Goal: Find specific page/section: Find specific page/section

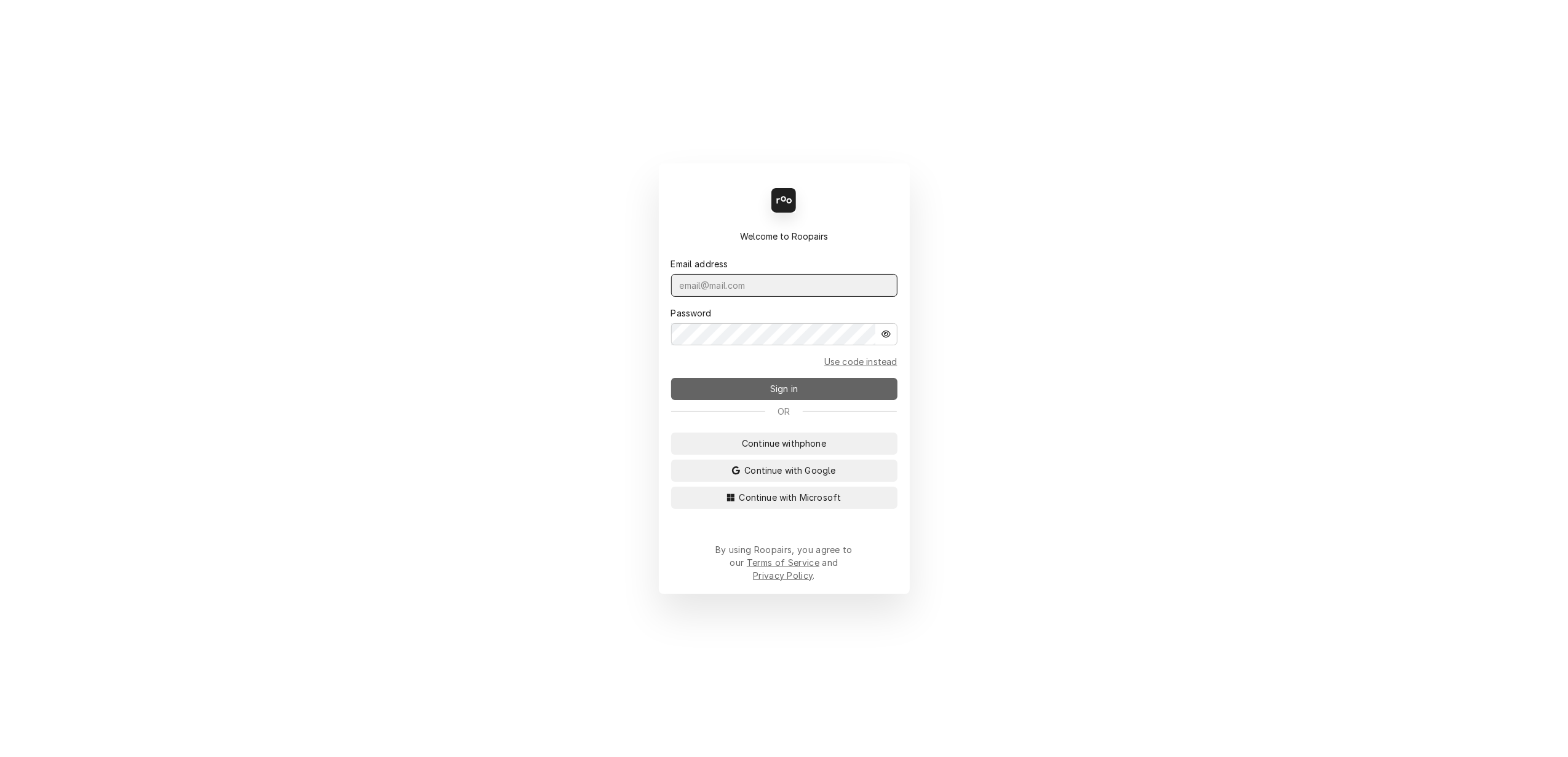
type input "[PERSON_NAME][EMAIL_ADDRESS][DOMAIN_NAME]"
click at [778, 394] on span "Sign in" at bounding box center [784, 388] width 32 height 13
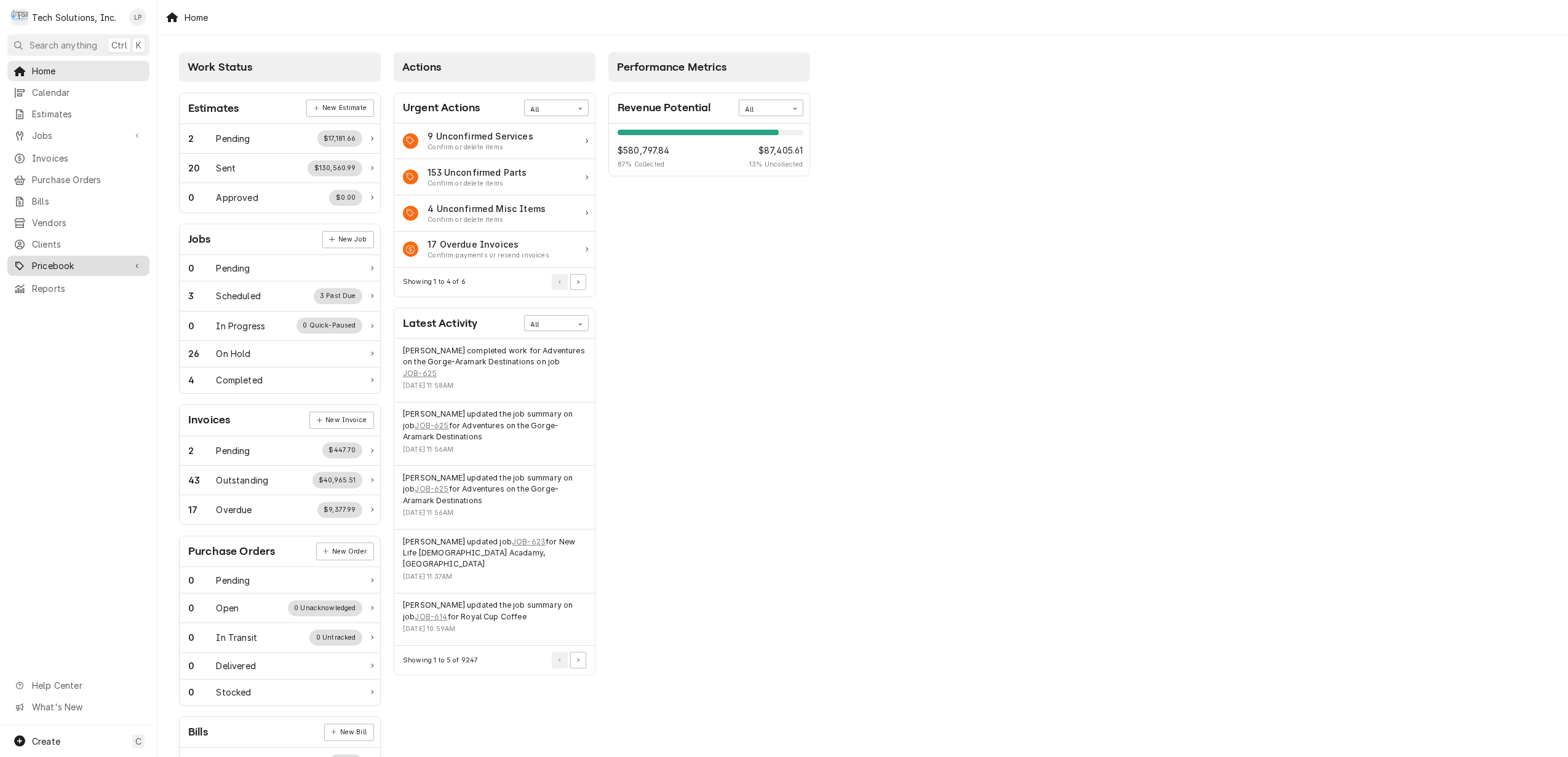
click at [54, 261] on span "Pricebook" at bounding box center [78, 266] width 93 height 13
click at [63, 324] on span "Miscellaneous" at bounding box center [88, 330] width 111 height 13
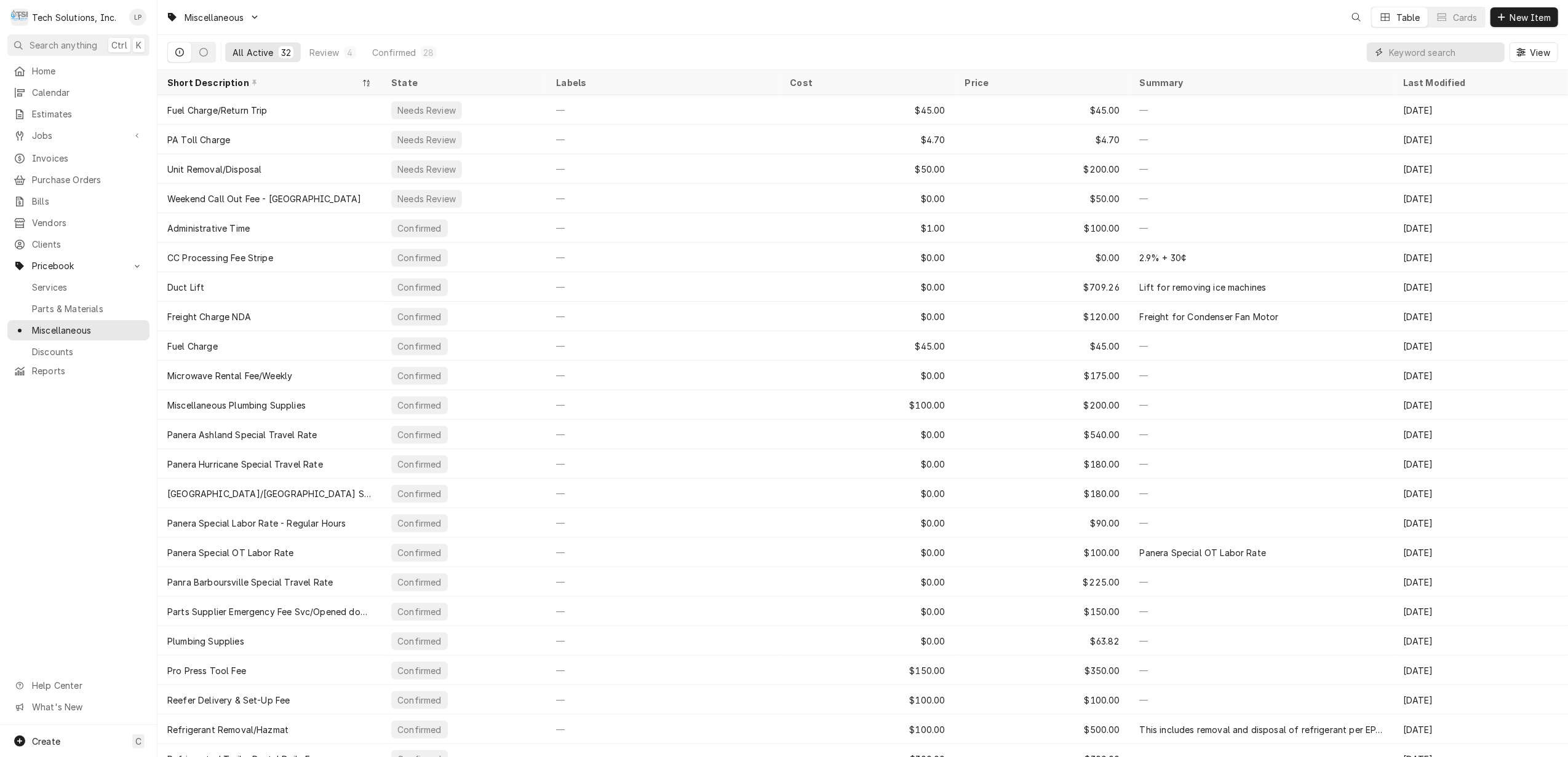
click at [1439, 56] on input "Dynamic Content Wrapper" at bounding box center [1444, 52] width 110 height 20
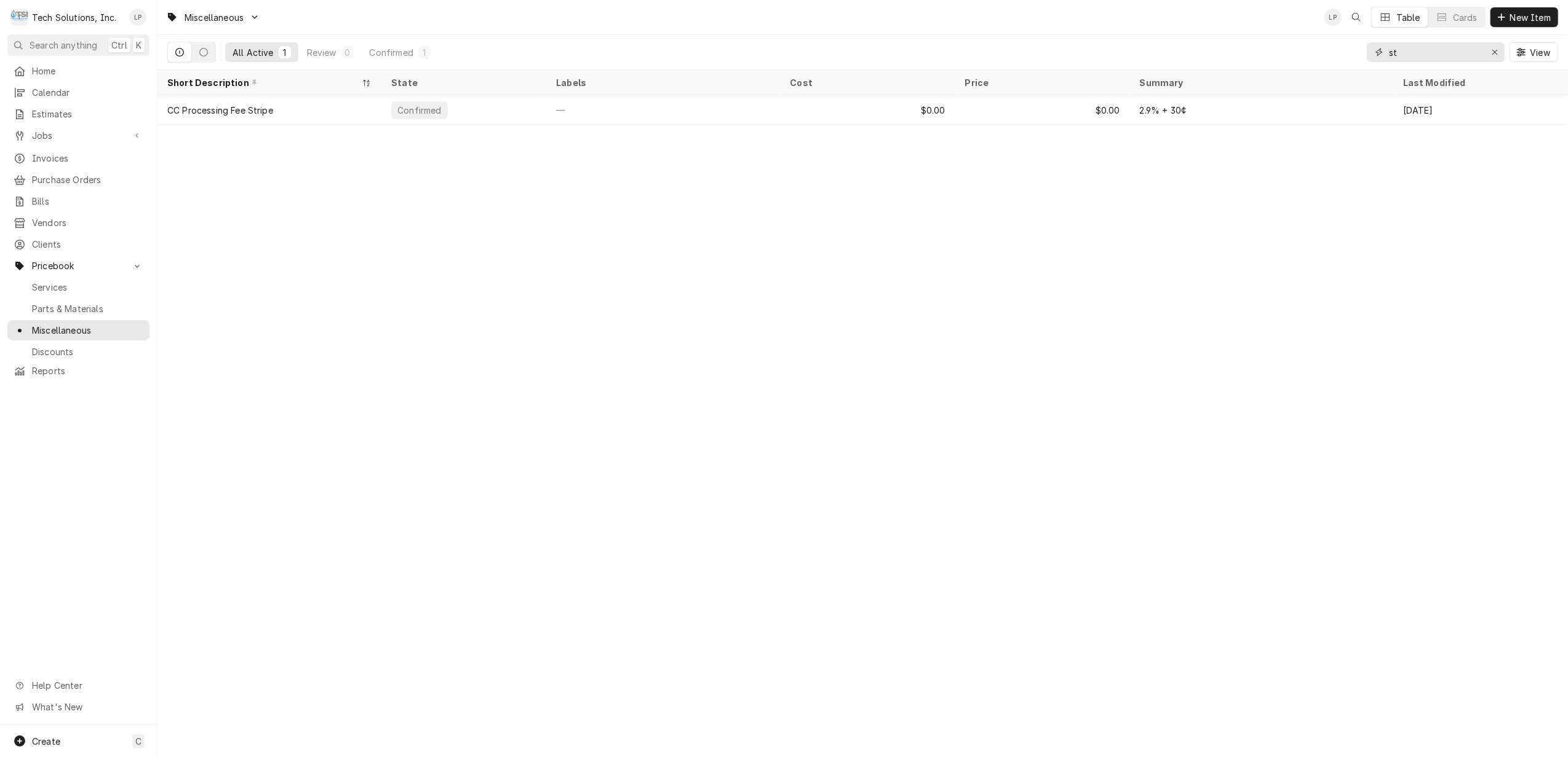
type input "s"
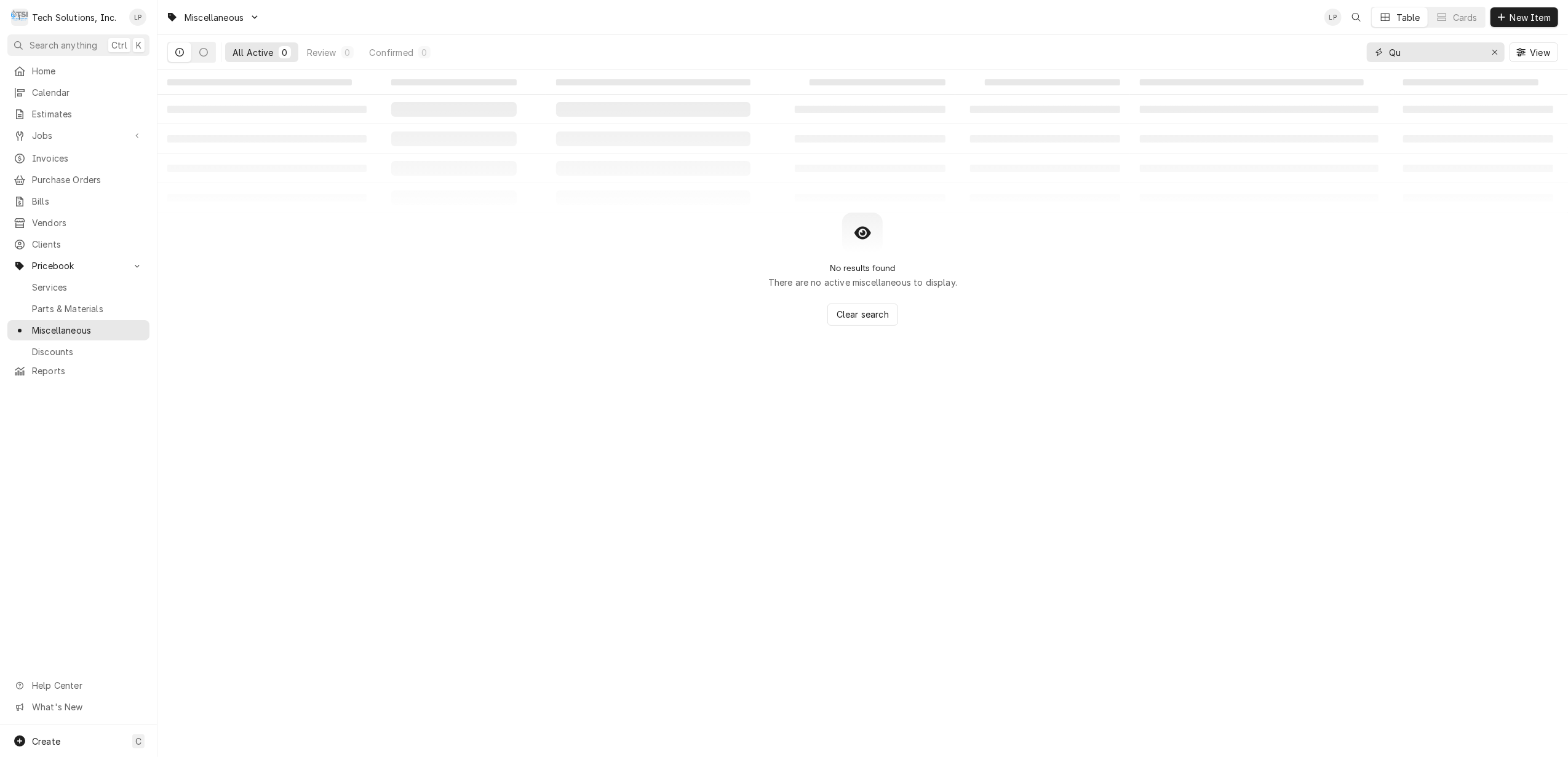
type input "Q"
type input "c"
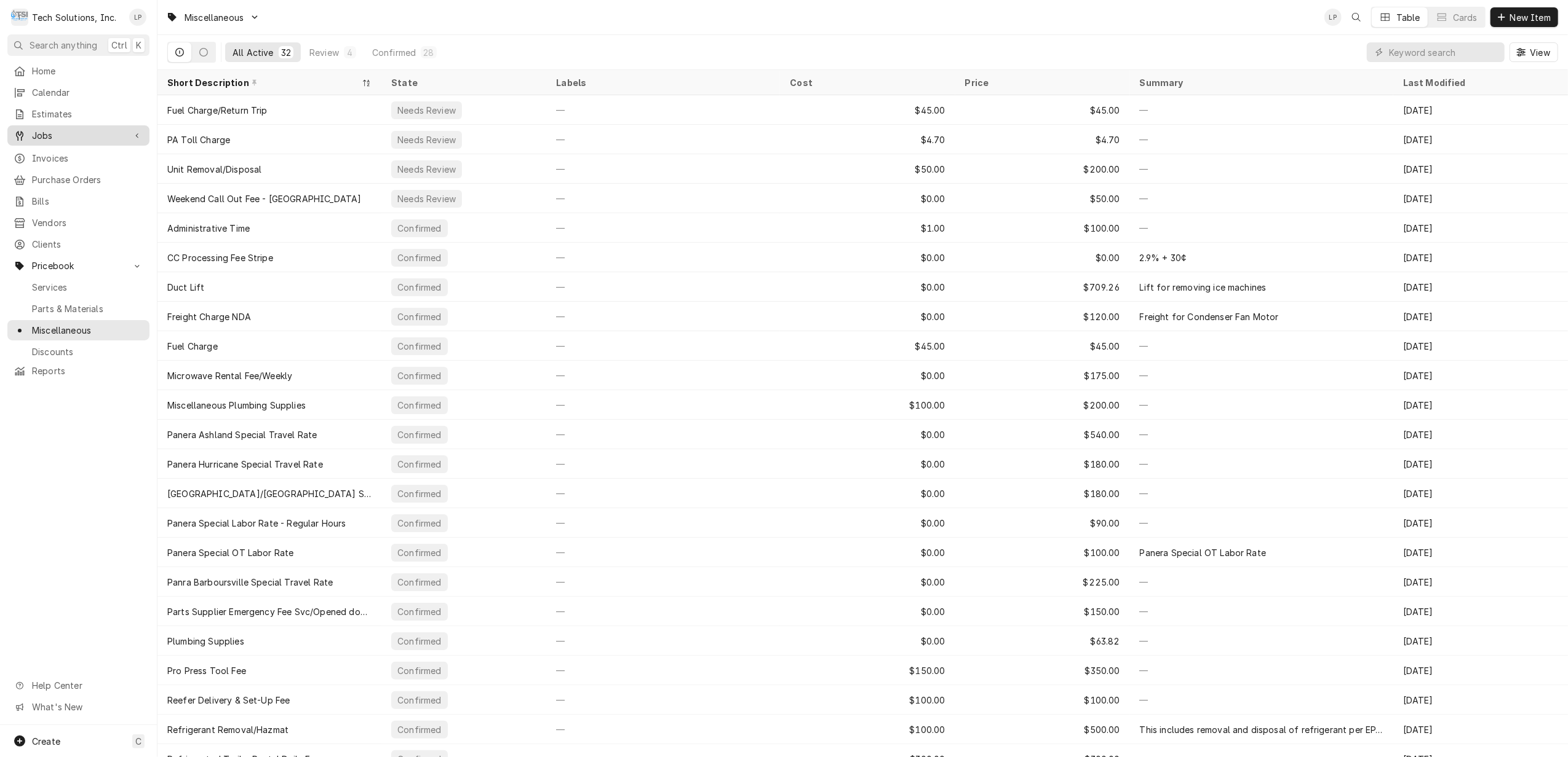
click at [44, 131] on span "Jobs" at bounding box center [78, 136] width 93 height 13
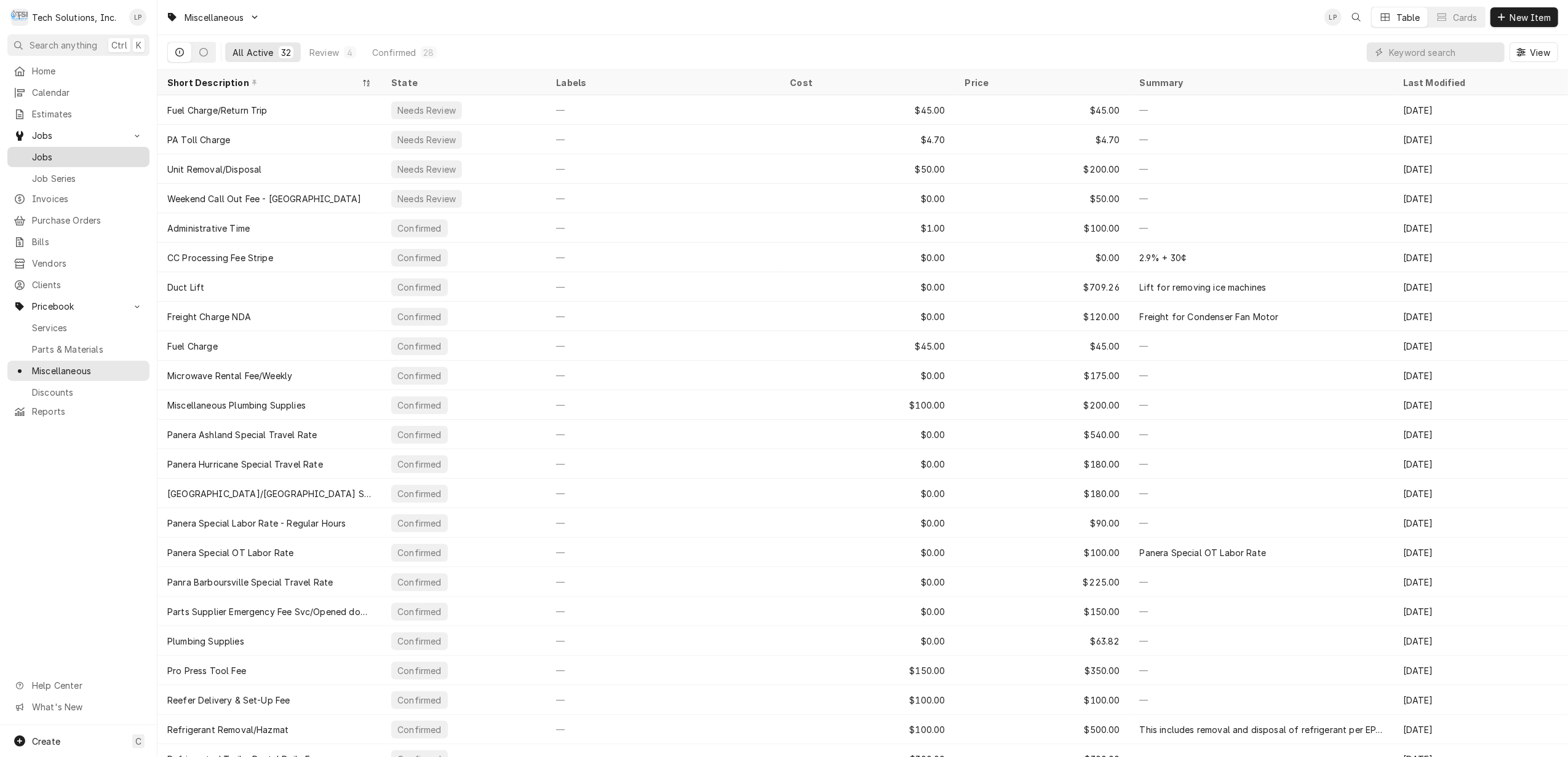
click at [41, 152] on span "Jobs" at bounding box center [88, 156] width 111 height 13
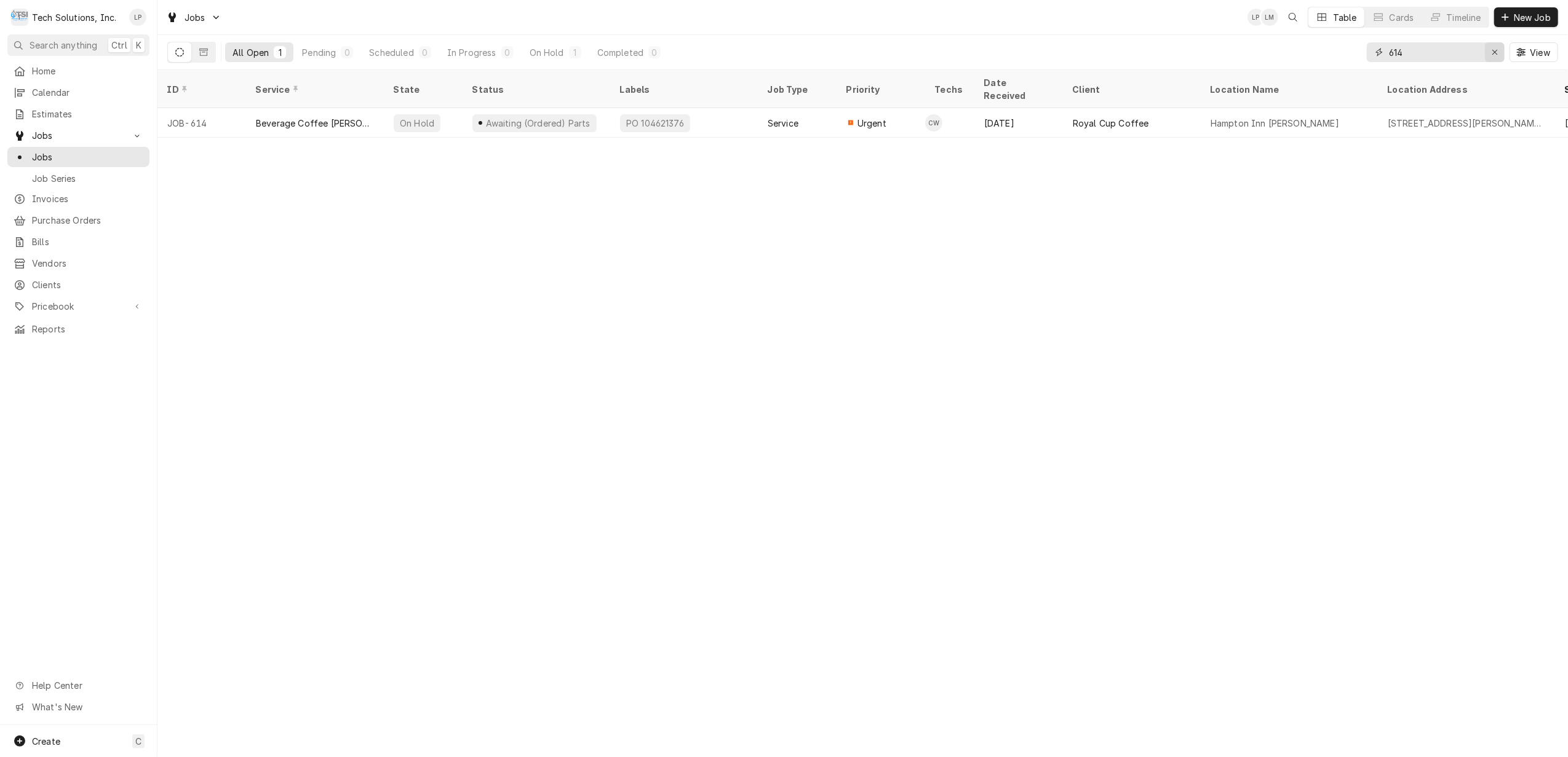
click at [1492, 56] on icon "Erase input" at bounding box center [1495, 52] width 7 height 9
